Goal: Task Accomplishment & Management: Complete application form

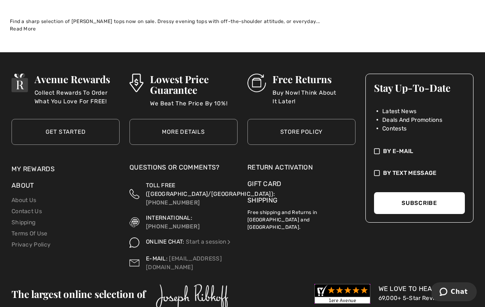
scroll to position [7410, 0]
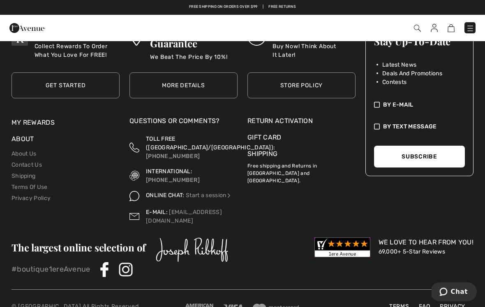
click at [303, 116] on div "Return Activation" at bounding box center [302, 121] width 108 height 10
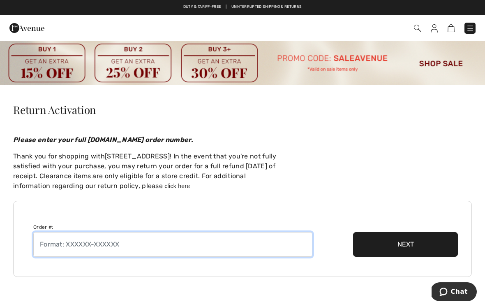
click at [130, 243] on input "text" at bounding box center [172, 244] width 279 height 25
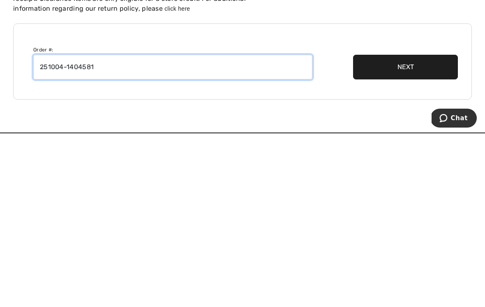
type input "251004-1404581"
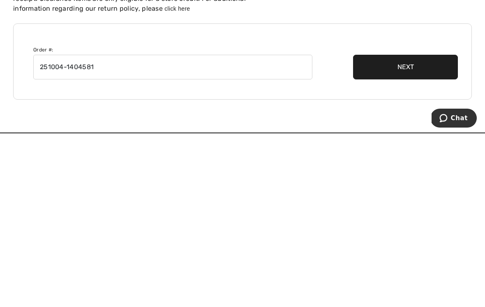
click at [410, 228] on button "Next" at bounding box center [405, 240] width 105 height 25
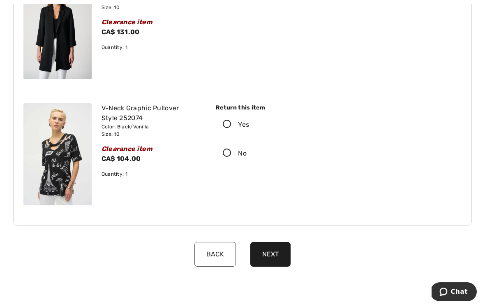
click at [228, 127] on icon at bounding box center [227, 124] width 22 height 9
click at [249, 127] on input "Yes" at bounding box center [251, 124] width 5 height 25
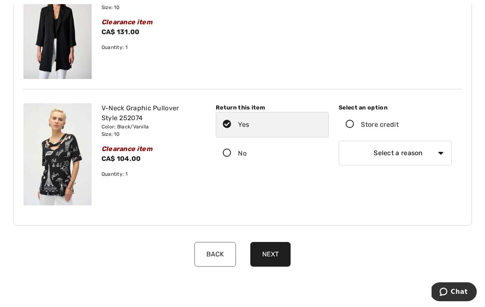
click at [443, 152] on select "Select a reason I received the wrong product or size My order arrived too late …" at bounding box center [395, 153] width 113 height 25
select select "4"
click at [285, 252] on button "Next" at bounding box center [270, 254] width 40 height 25
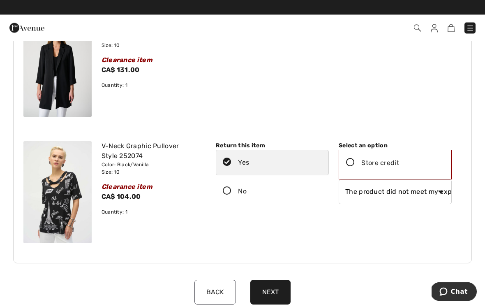
scroll to position [140, 0]
click at [354, 165] on icon at bounding box center [351, 162] width 22 height 9
click at [399, 165] on input "Store credit" at bounding box center [401, 163] width 5 height 25
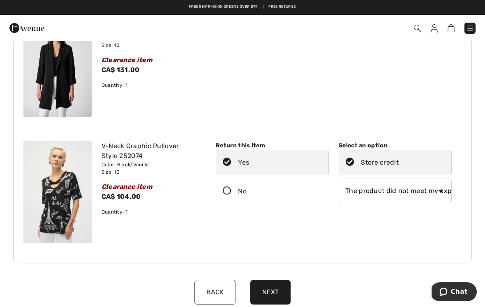
click at [278, 287] on button "Next" at bounding box center [270, 292] width 40 height 25
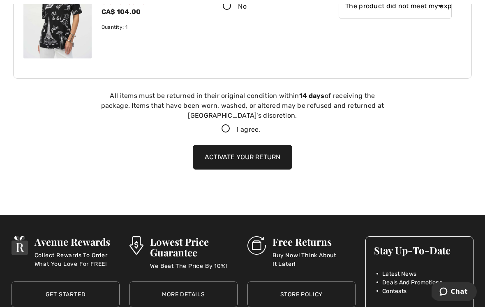
scroll to position [366, 0]
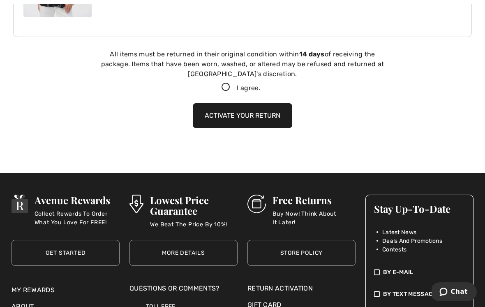
click at [229, 87] on icon at bounding box center [226, 87] width 22 height 9
click at [261, 87] on input "I agree." at bounding box center [263, 87] width 5 height 5
checkbox input "true"
click at [271, 114] on button "Activate your return" at bounding box center [243, 115] width 100 height 25
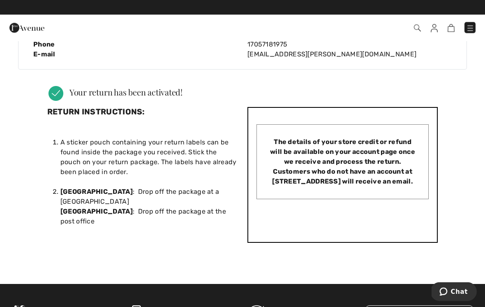
scroll to position [247, 0]
click at [480, 197] on div "Return Activation Please enter your full 1ereAvenue.com order number. Thank you…" at bounding box center [242, 44] width 485 height 413
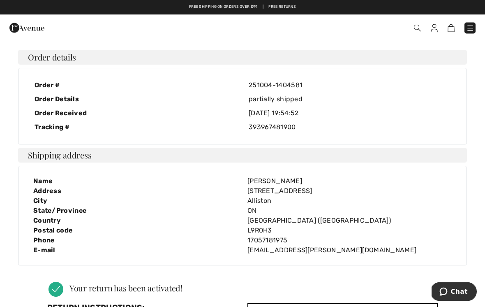
scroll to position [0, 0]
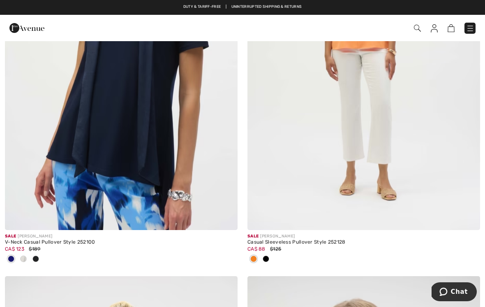
scroll to position [6667, 0]
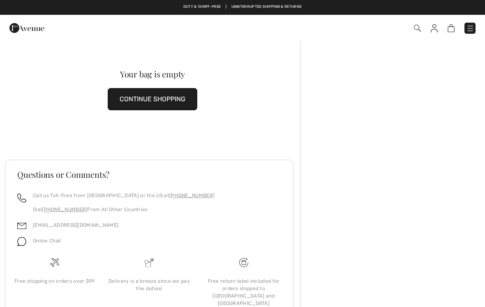
click at [470, 26] on img at bounding box center [470, 28] width 8 height 8
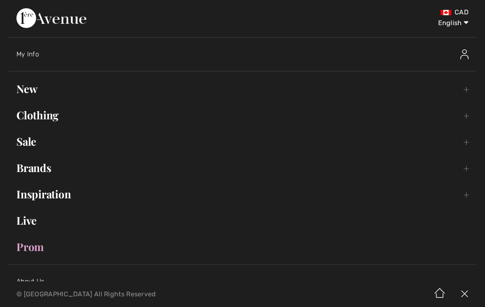
click at [31, 53] on span "My Info" at bounding box center [27, 54] width 23 height 8
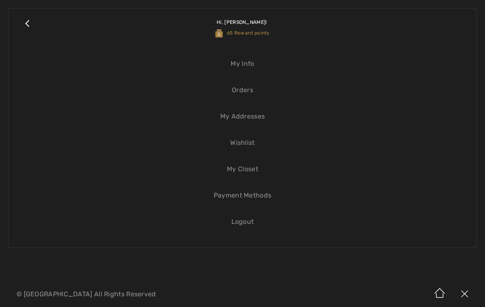
click at [412, 299] on div at bounding box center [381, 293] width 192 height 25
click at [251, 88] on link "Orders" at bounding box center [243, 90] width 452 height 18
click at [243, 96] on link "Orders" at bounding box center [243, 90] width 452 height 18
click at [247, 91] on link "Orders" at bounding box center [243, 90] width 452 height 18
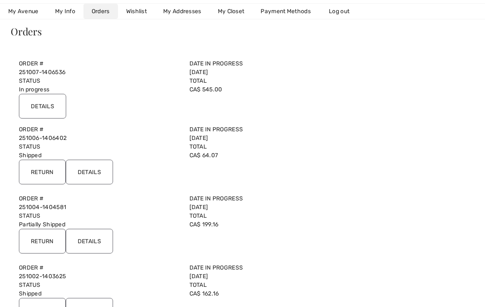
scroll to position [65, 0]
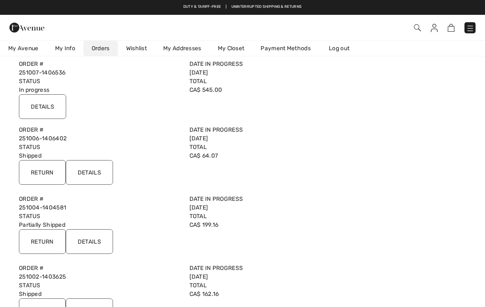
click at [96, 172] on input "Details" at bounding box center [89, 172] width 47 height 25
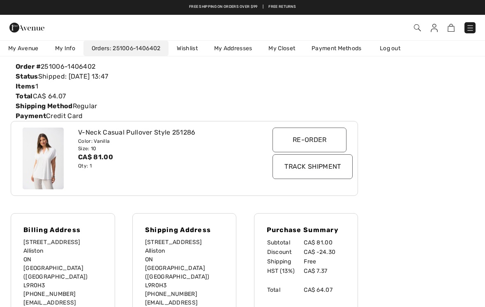
scroll to position [0, 0]
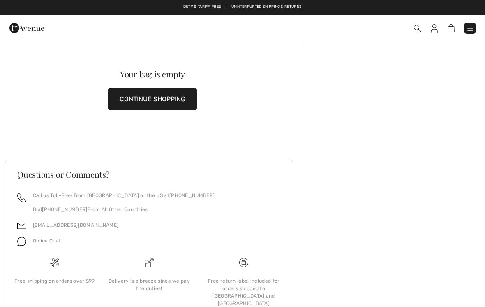
click at [470, 29] on img at bounding box center [470, 28] width 8 height 8
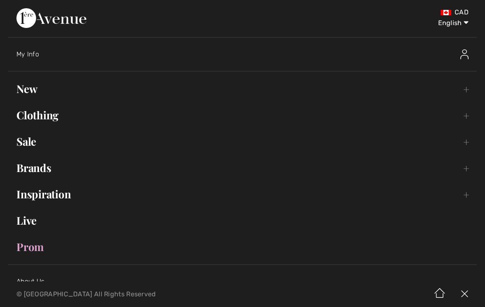
click at [35, 53] on span "My Info" at bounding box center [27, 54] width 23 height 8
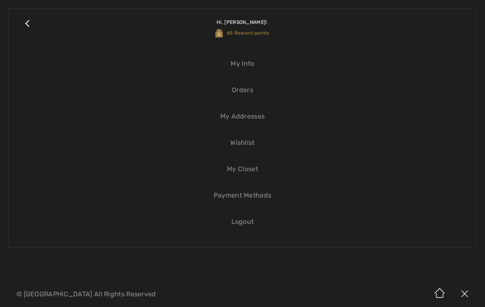
click at [243, 93] on link "Orders" at bounding box center [243, 90] width 452 height 18
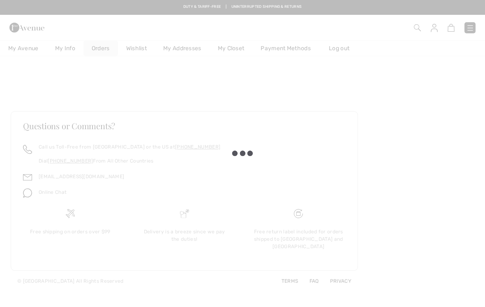
checkbox input "true"
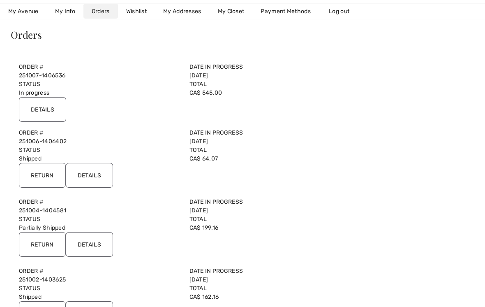
scroll to position [61, 0]
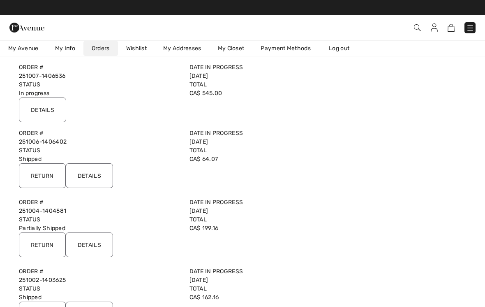
click at [51, 172] on input "Return" at bounding box center [42, 175] width 47 height 25
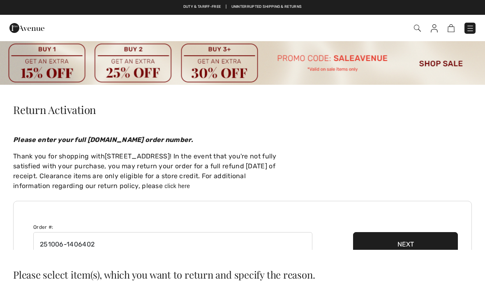
checkbox input "true"
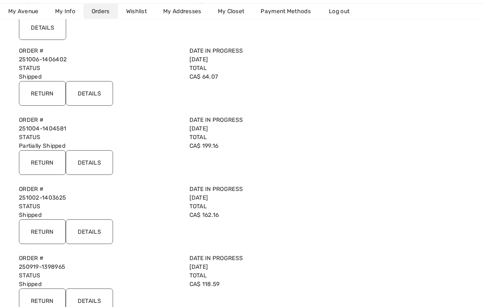
scroll to position [144, 0]
click at [50, 164] on input "Return" at bounding box center [42, 162] width 47 height 25
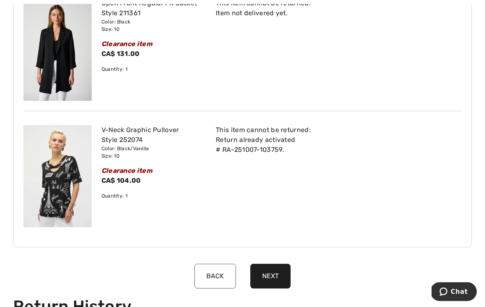
scroll to position [156, 0]
click at [280, 278] on button "Next" at bounding box center [270, 276] width 40 height 25
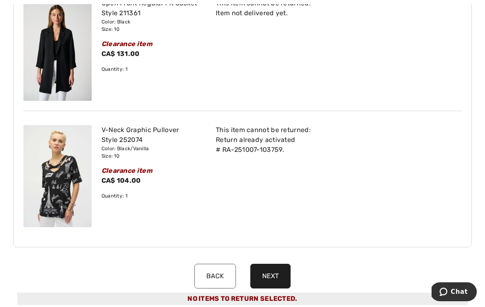
click at [287, 282] on button "Next" at bounding box center [270, 276] width 40 height 25
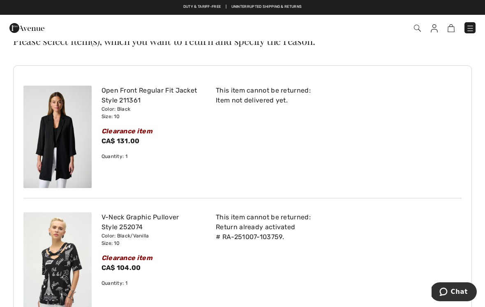
scroll to position [0, 0]
